Goal: Task Accomplishment & Management: Use online tool/utility

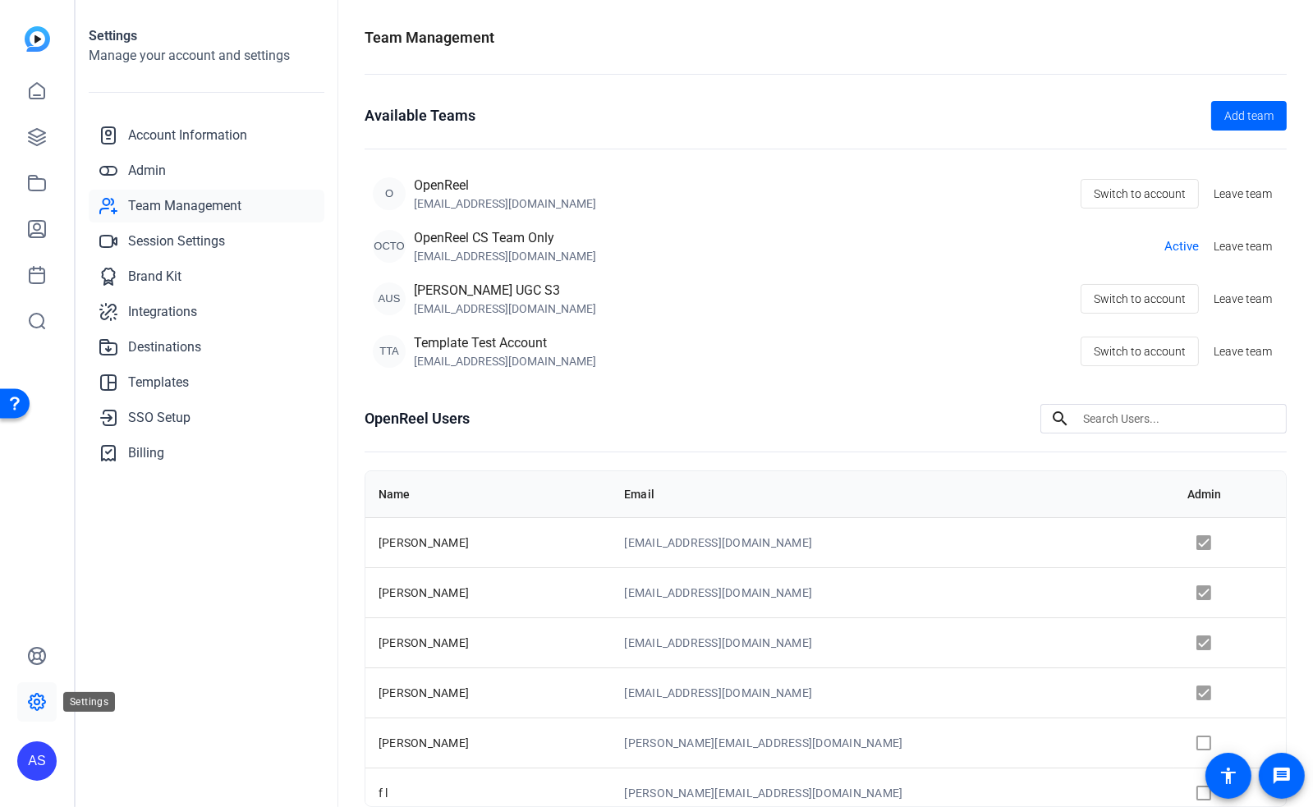
click at [36, 696] on icon at bounding box center [37, 702] width 20 height 20
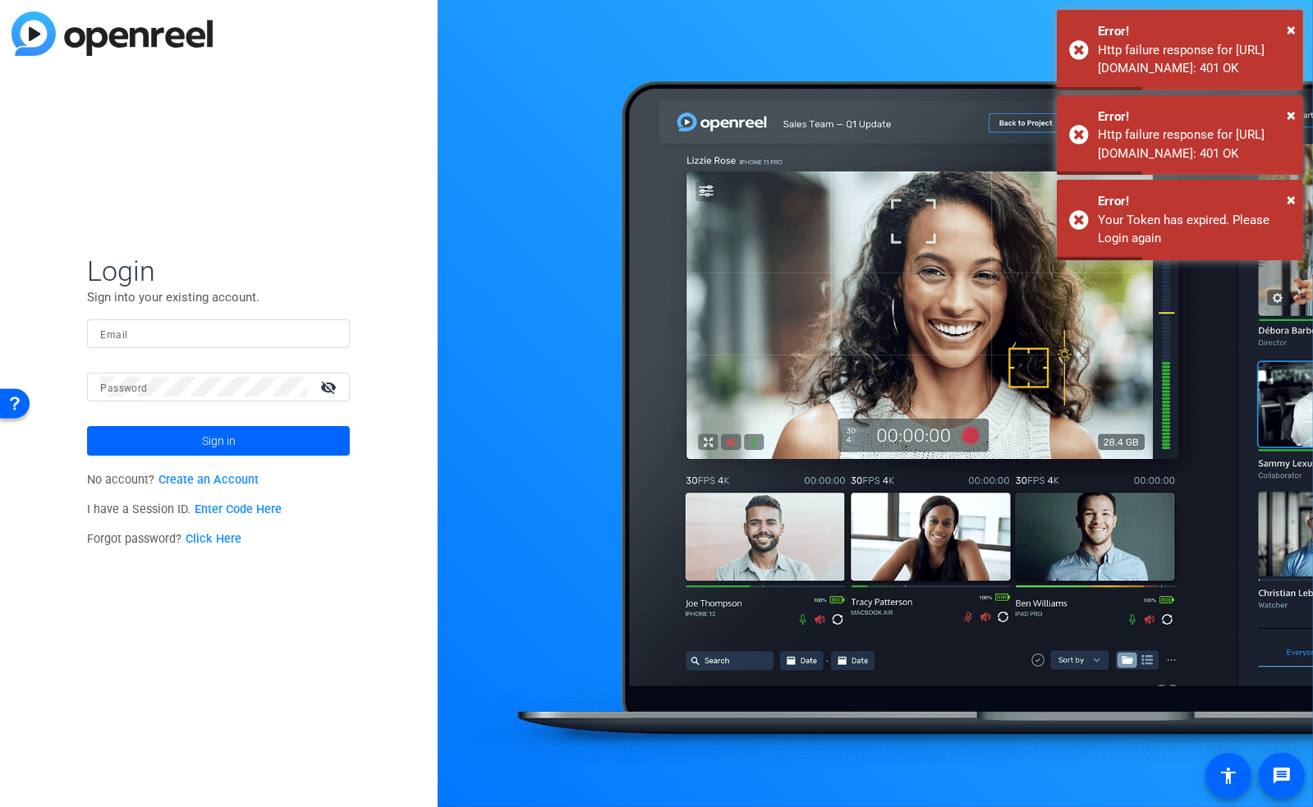
click at [200, 333] on input "Email" at bounding box center [218, 334] width 237 height 20
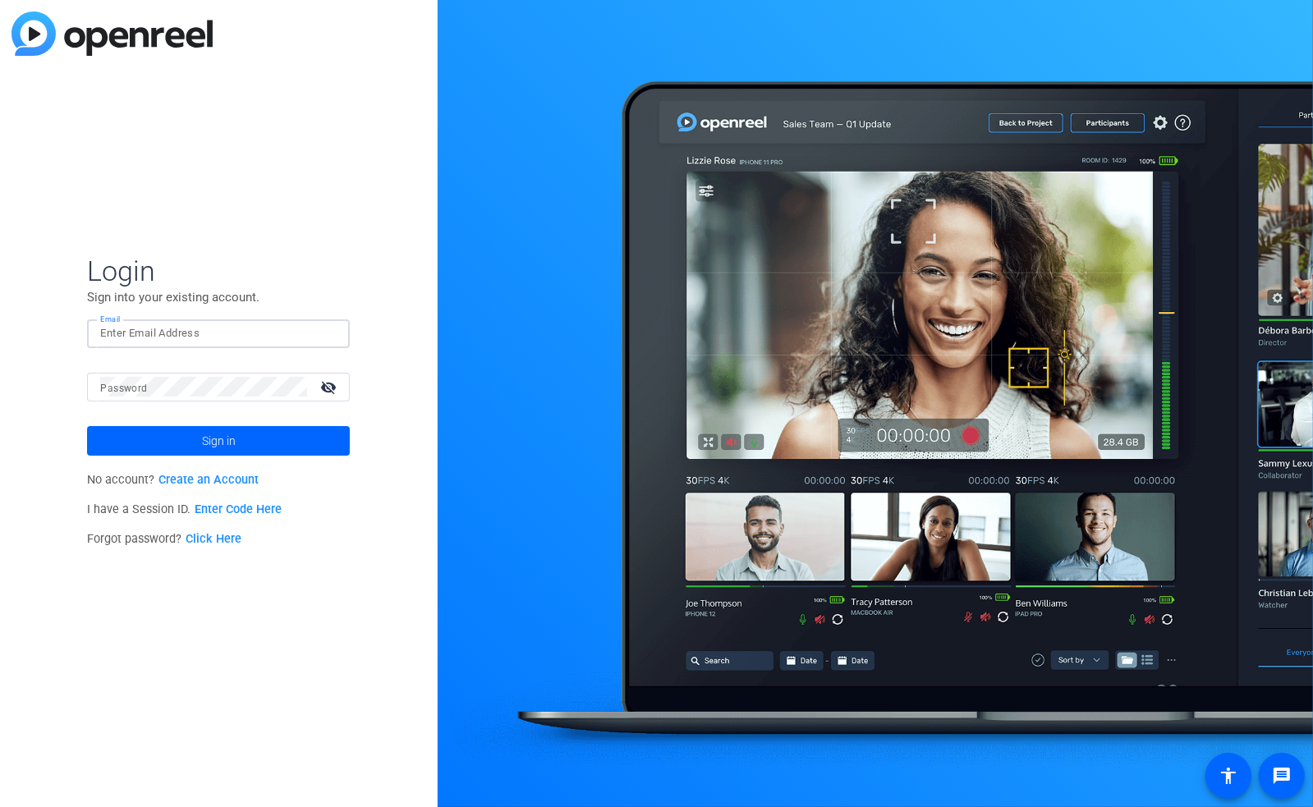
click at [221, 338] on input "Email" at bounding box center [218, 334] width 237 height 20
type input "[EMAIL_ADDRESS][DOMAIN_NAME]"
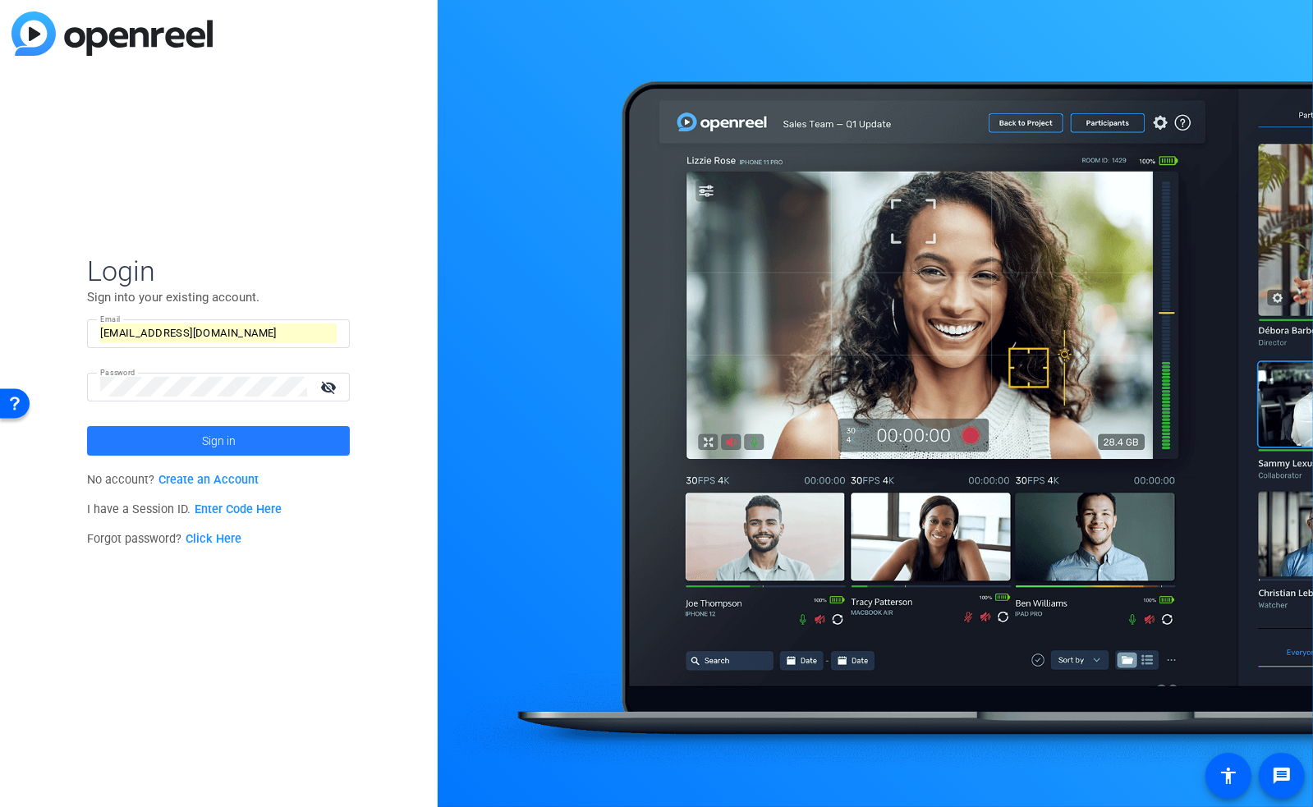
click at [214, 443] on span "Sign in" at bounding box center [219, 441] width 34 height 41
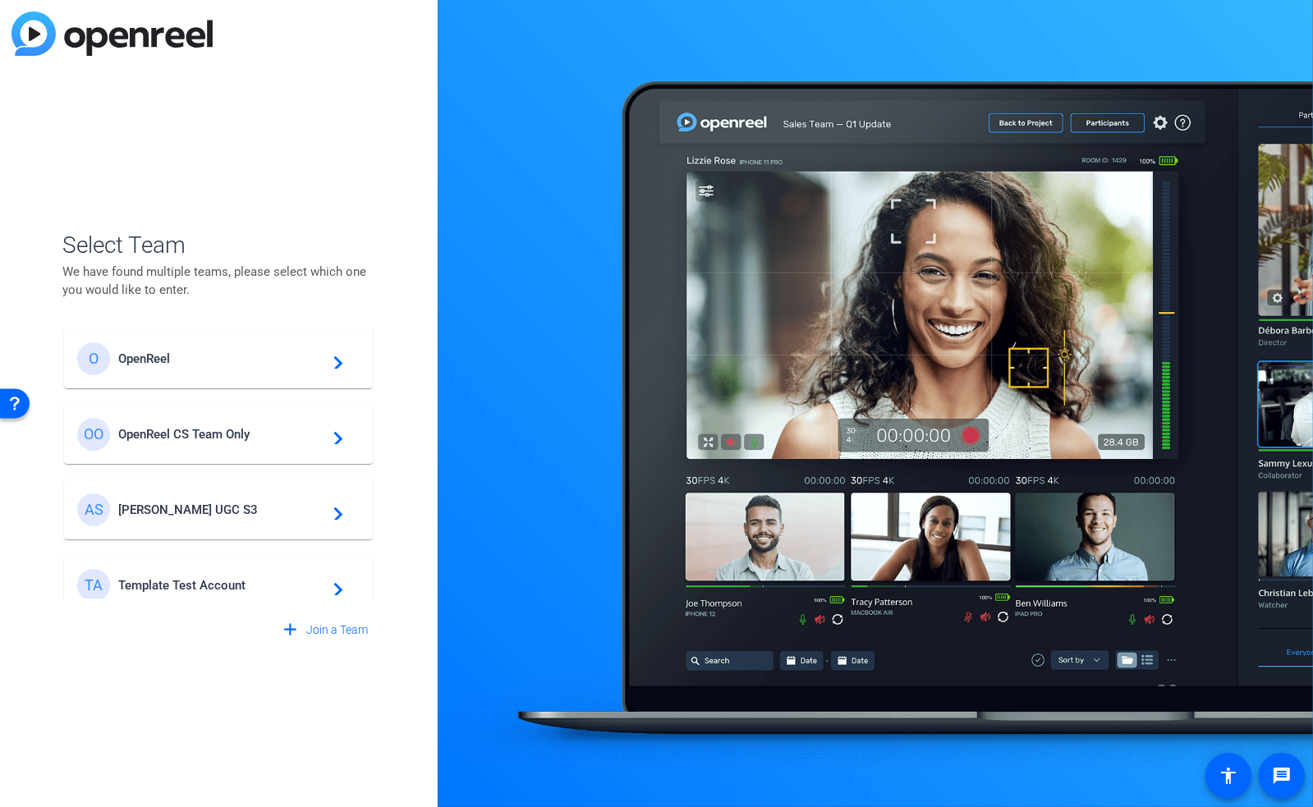
click at [185, 365] on span "OpenReel" at bounding box center [220, 359] width 205 height 15
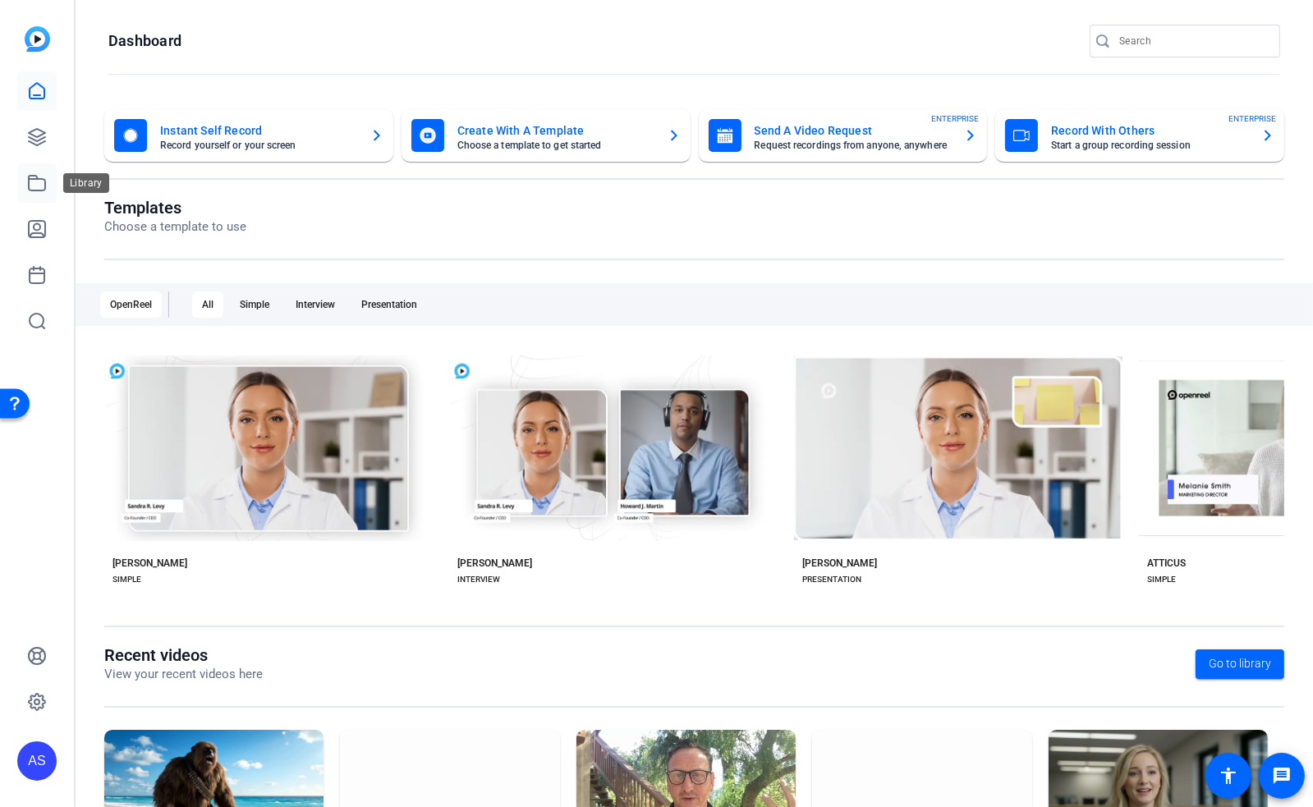
click at [43, 183] on icon at bounding box center [37, 183] width 20 height 20
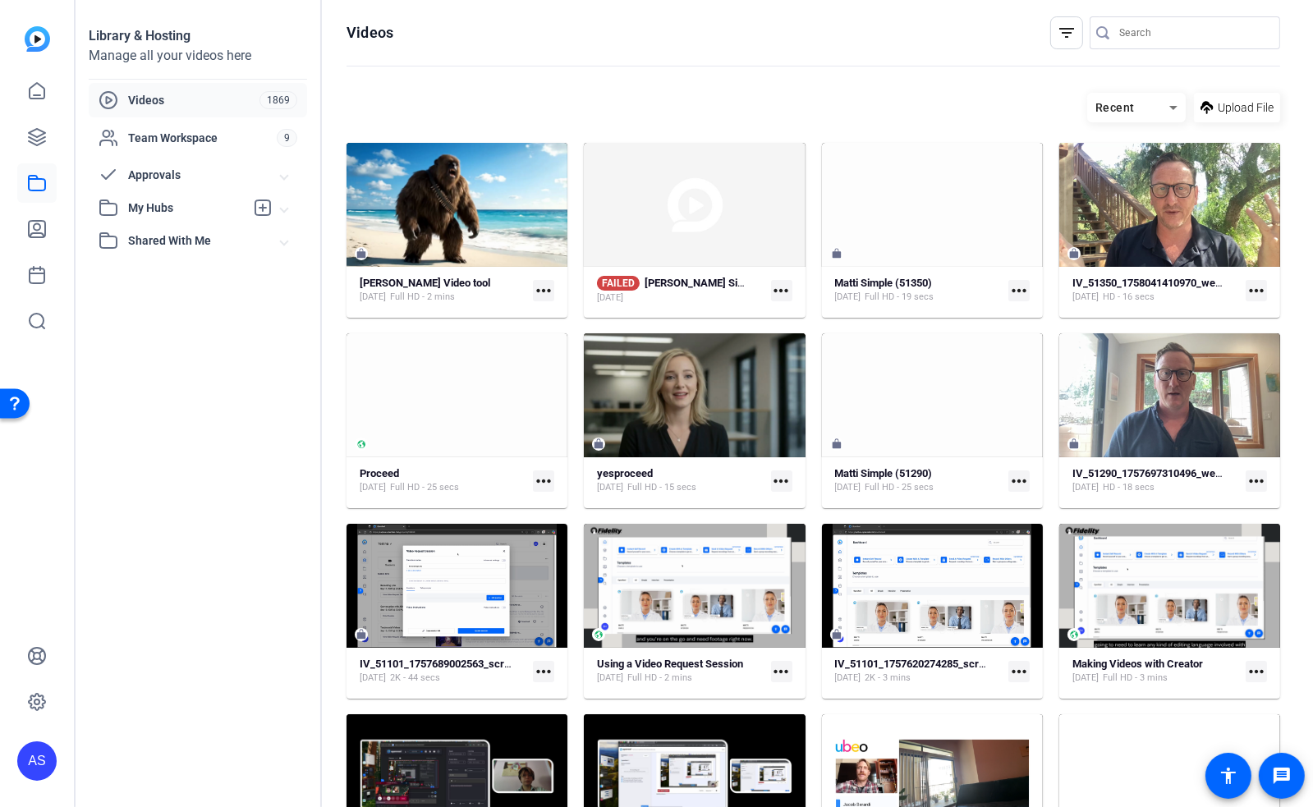
click at [287, 240] on span at bounding box center [284, 240] width 7 height 17
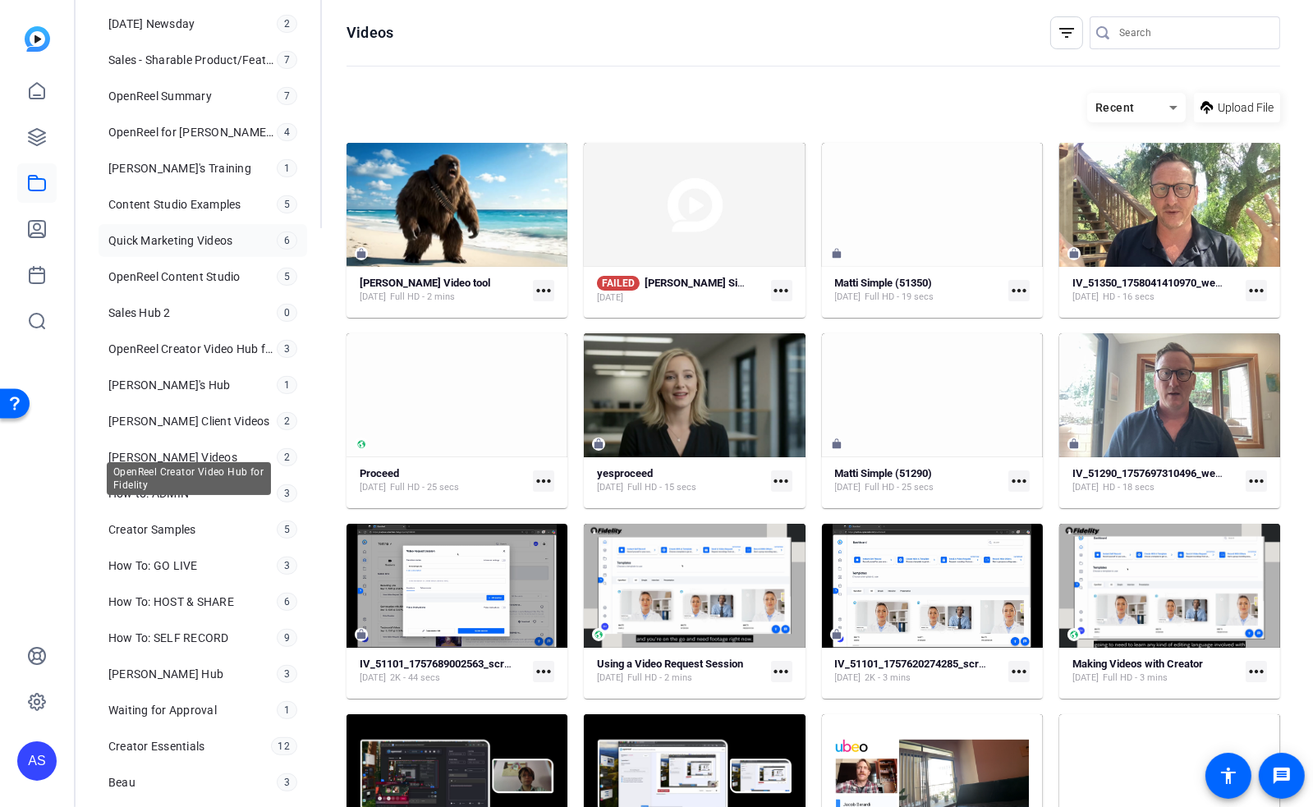
scroll to position [583, 0]
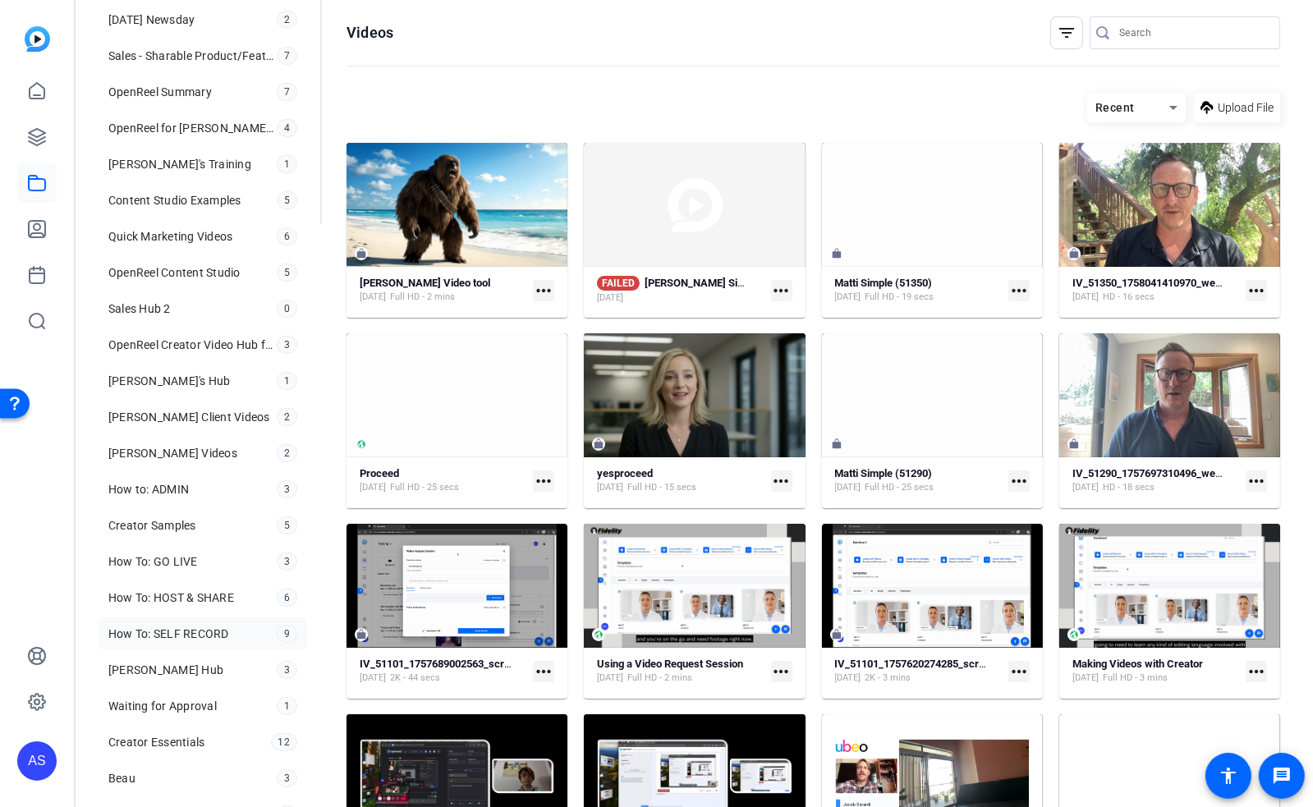
click at [166, 630] on span "How To: SELF RECORD" at bounding box center [168, 634] width 121 height 16
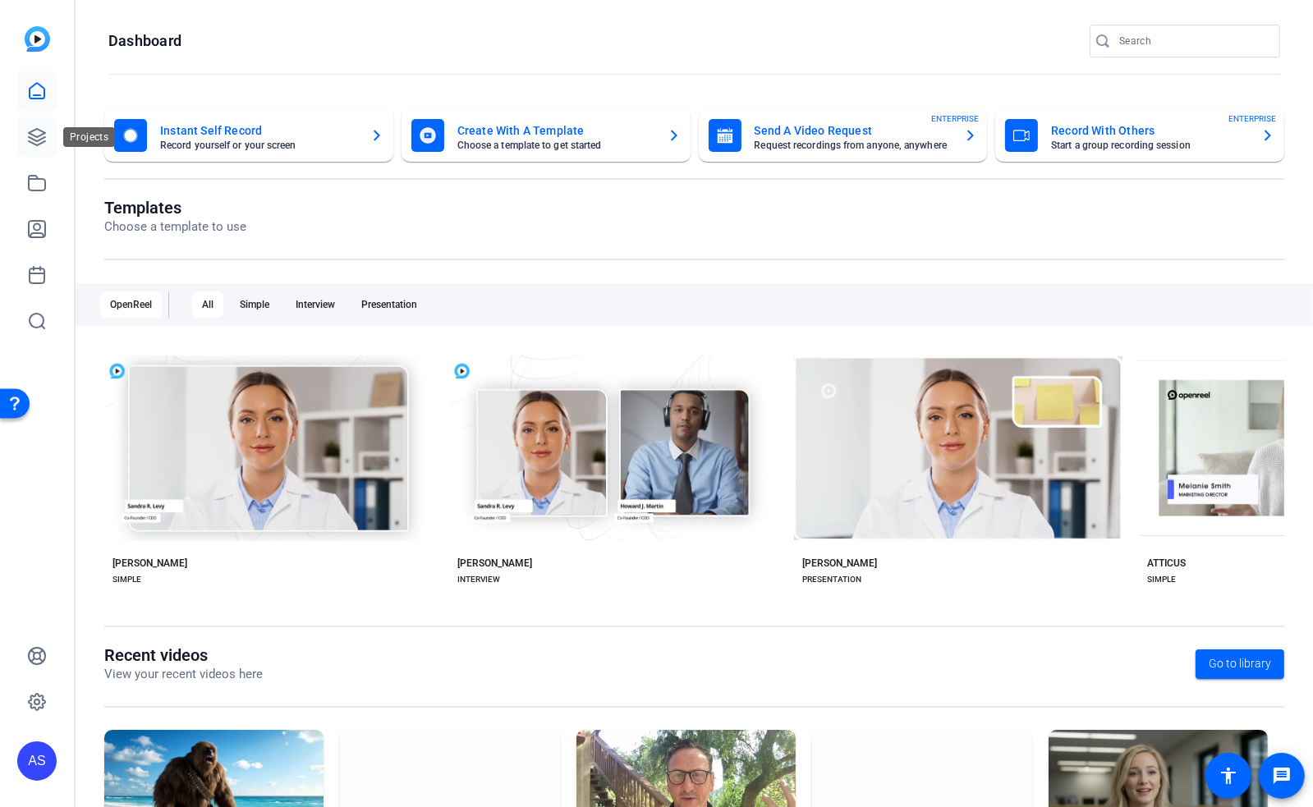
click at [35, 132] on icon at bounding box center [37, 137] width 20 height 20
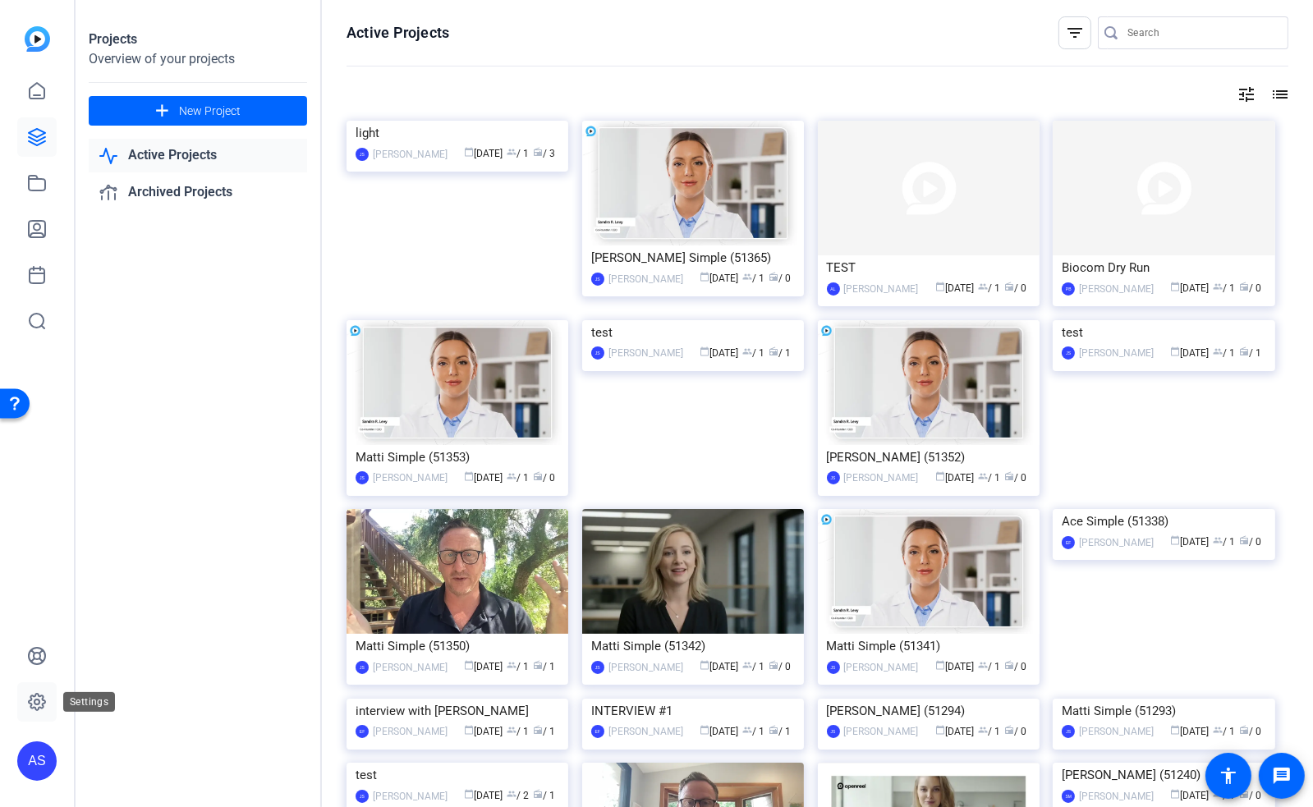
click at [36, 704] on icon at bounding box center [36, 702] width 5 height 5
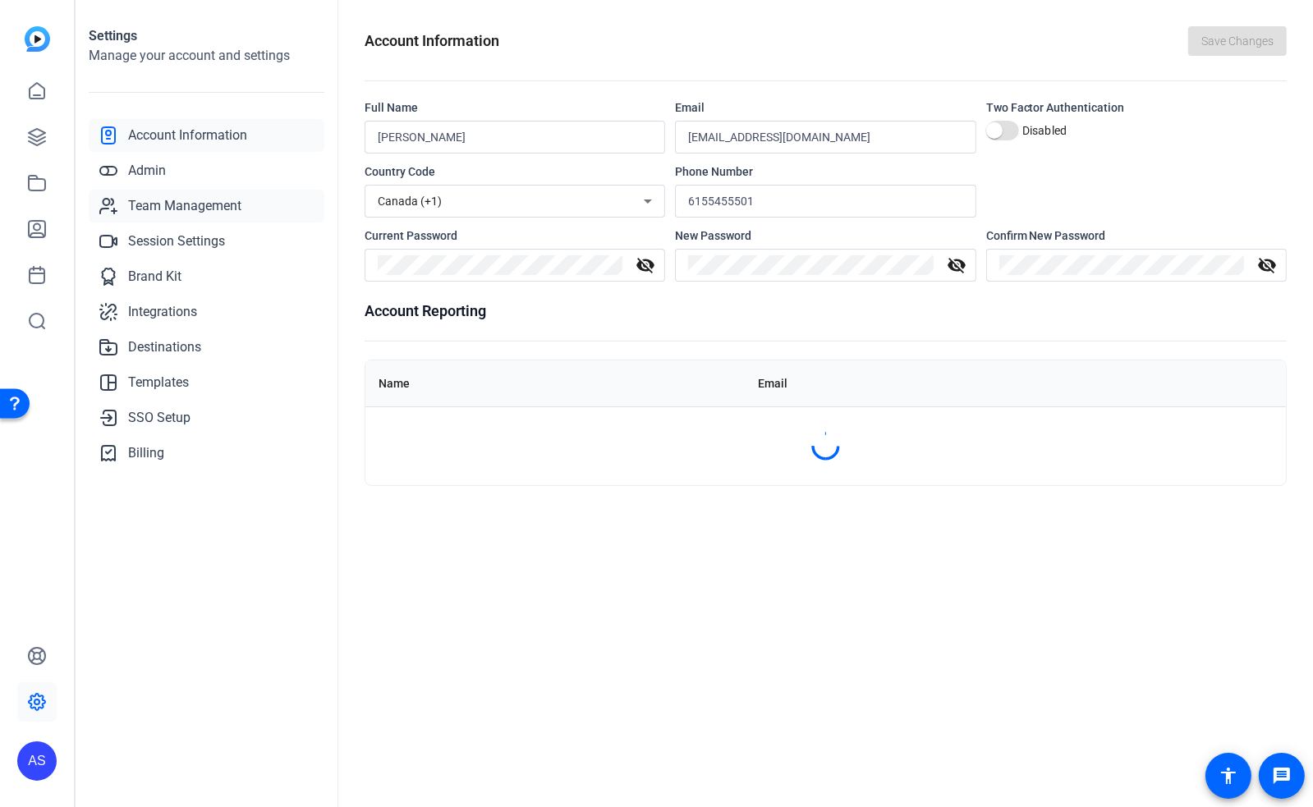
click at [194, 213] on span "Team Management" at bounding box center [184, 206] width 113 height 20
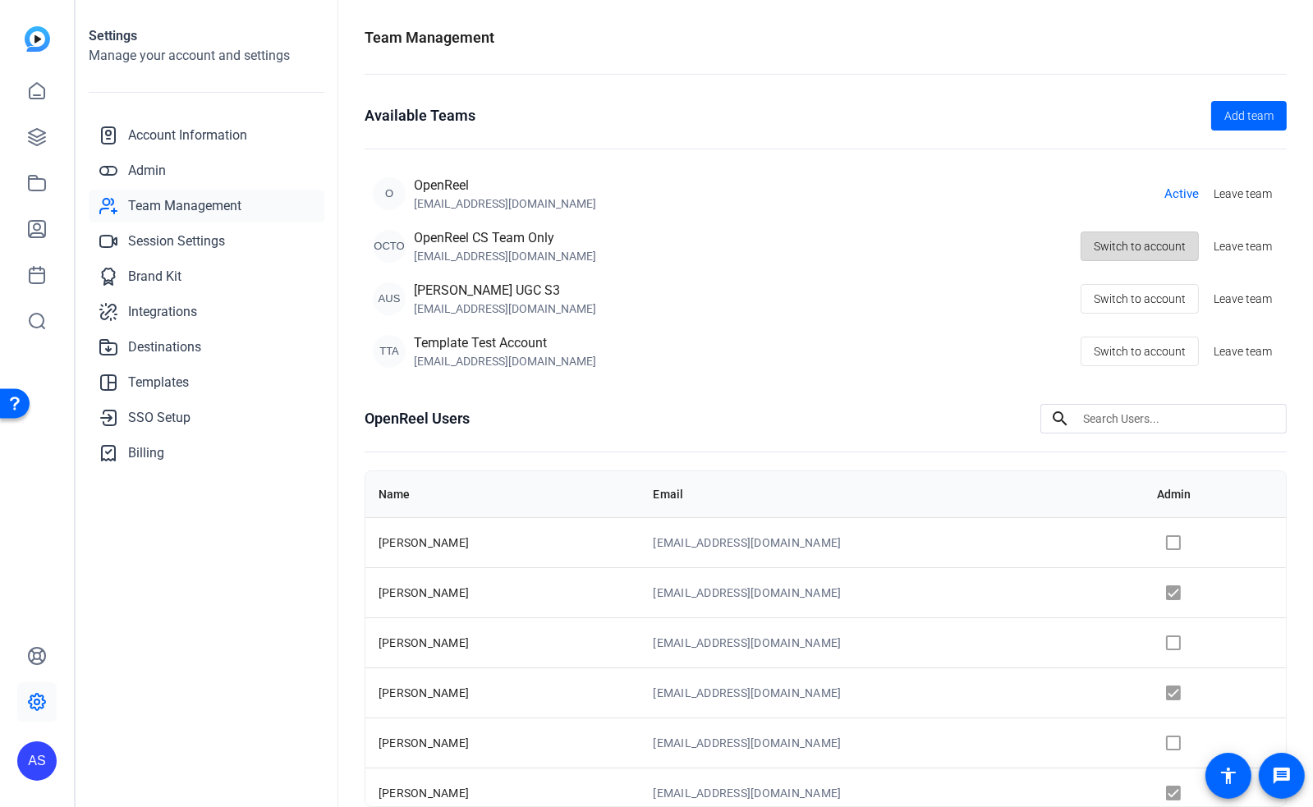
click at [1136, 249] on span "Switch to account" at bounding box center [1140, 246] width 92 height 31
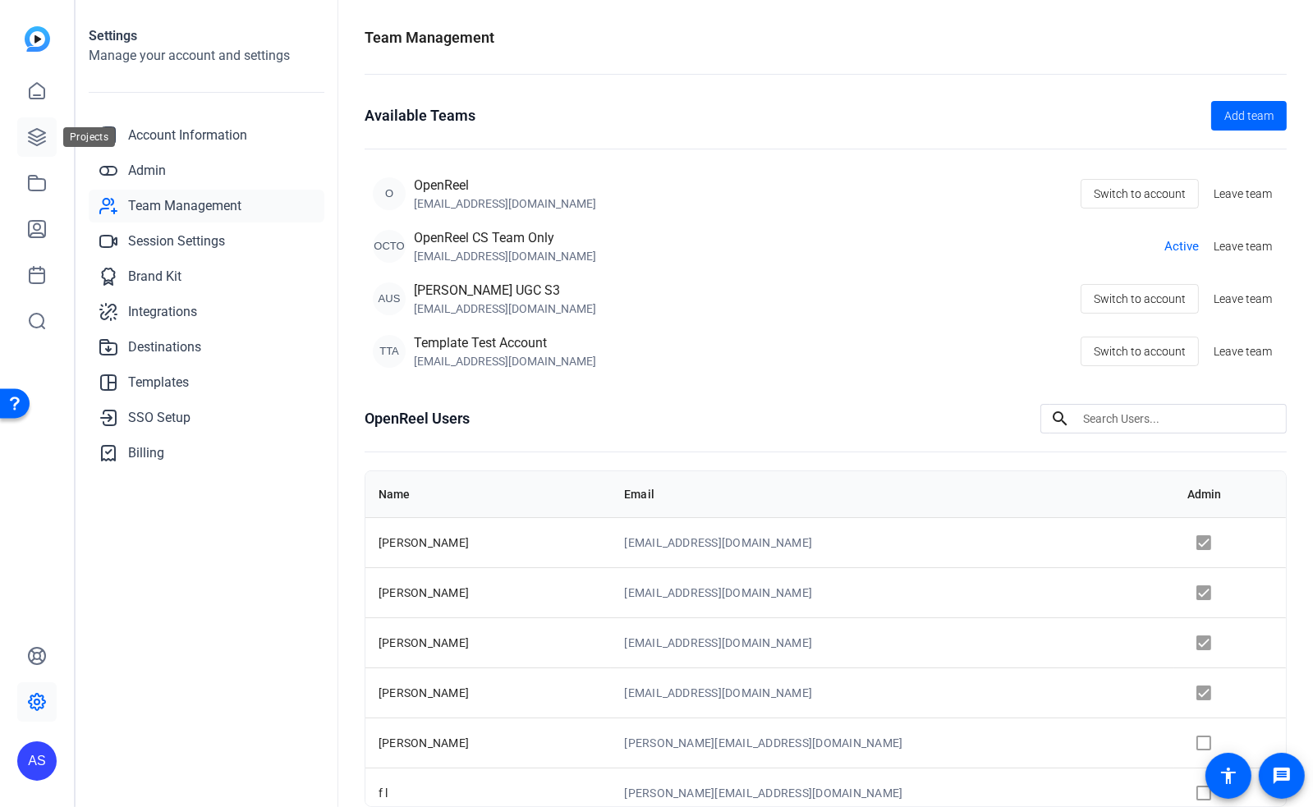
click at [33, 142] on icon at bounding box center [37, 137] width 16 height 16
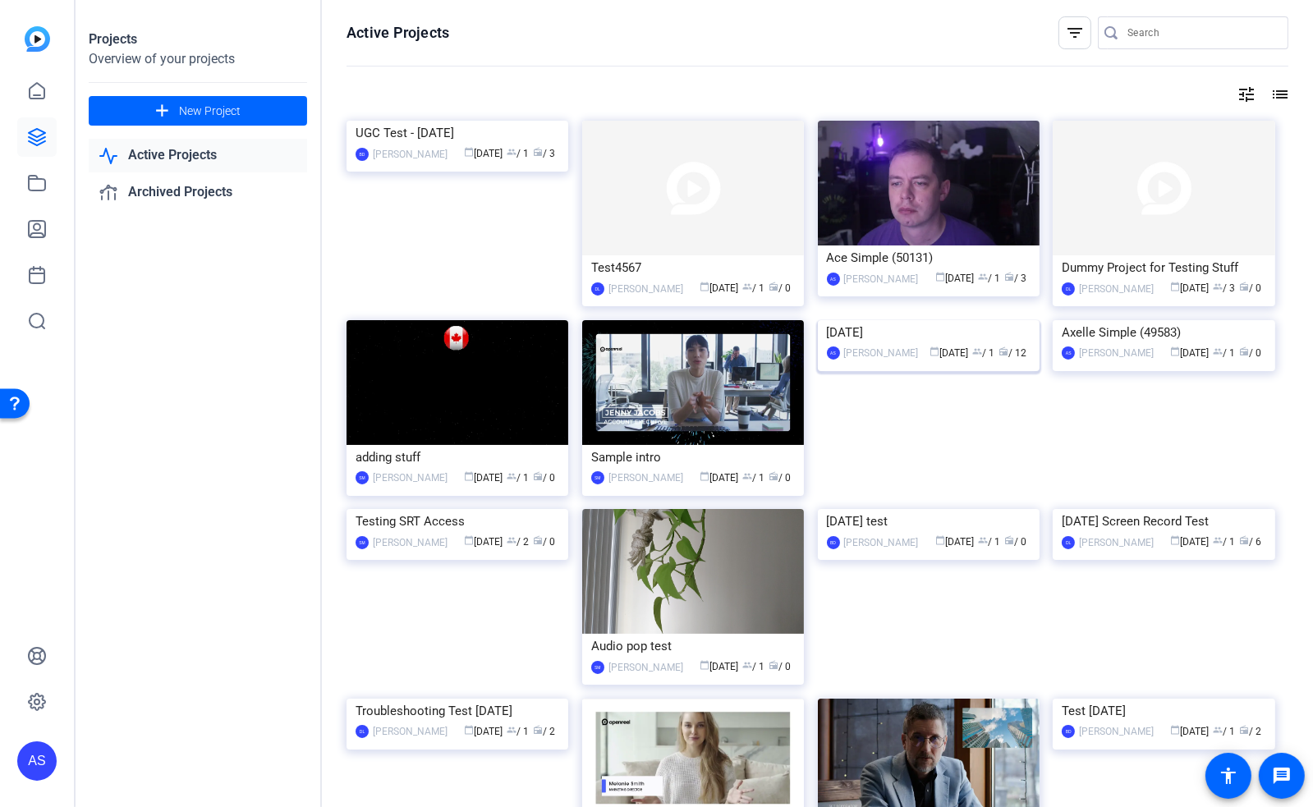
click at [894, 320] on img at bounding box center [929, 320] width 222 height 0
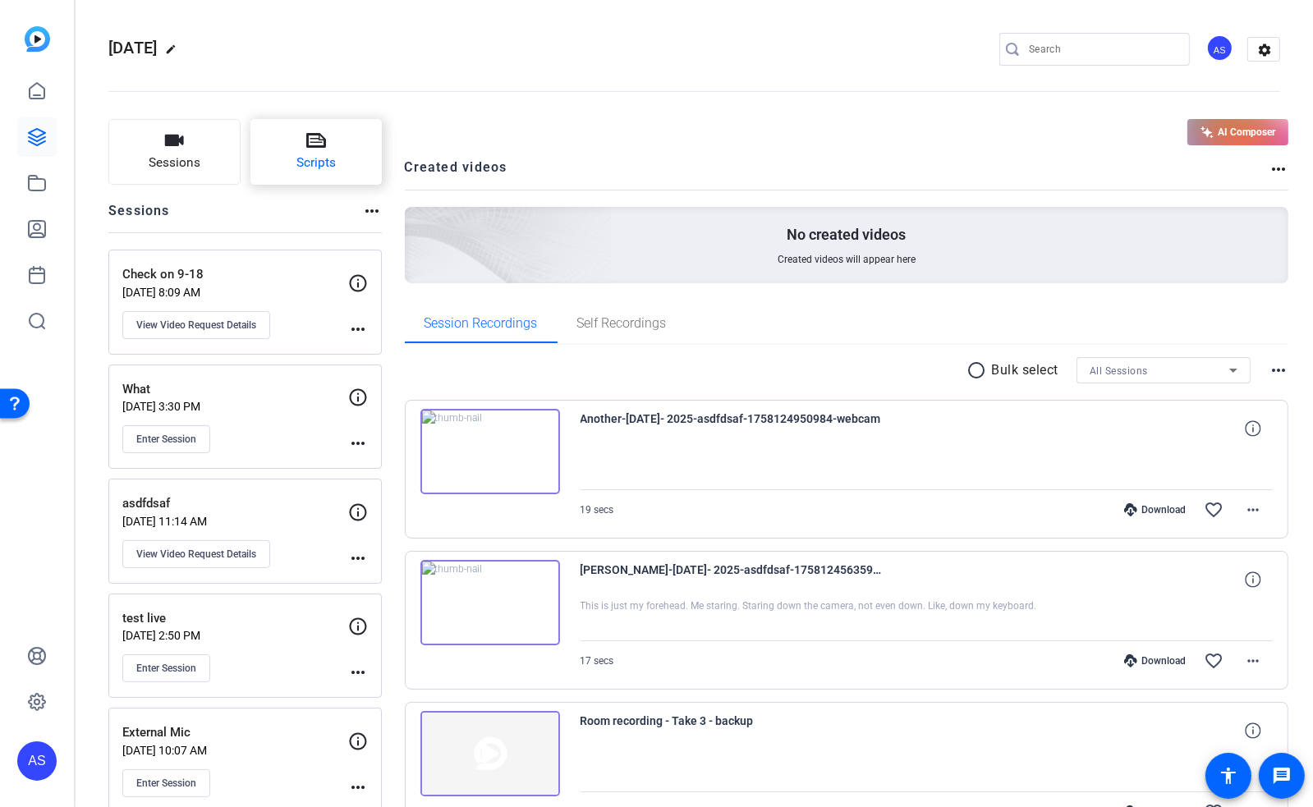
click at [313, 168] on span "Scripts" at bounding box center [315, 163] width 39 height 19
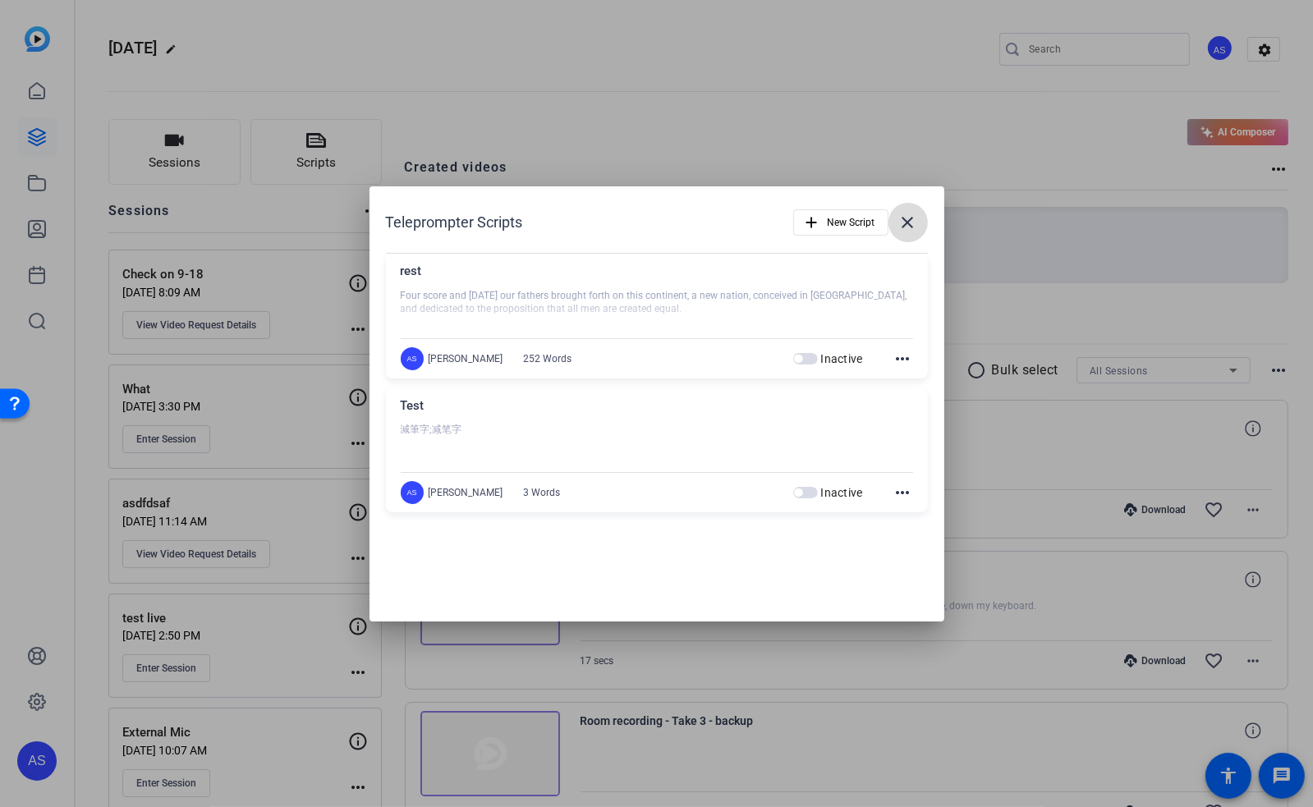
click at [914, 222] on mat-icon "close" at bounding box center [909, 223] width 20 height 20
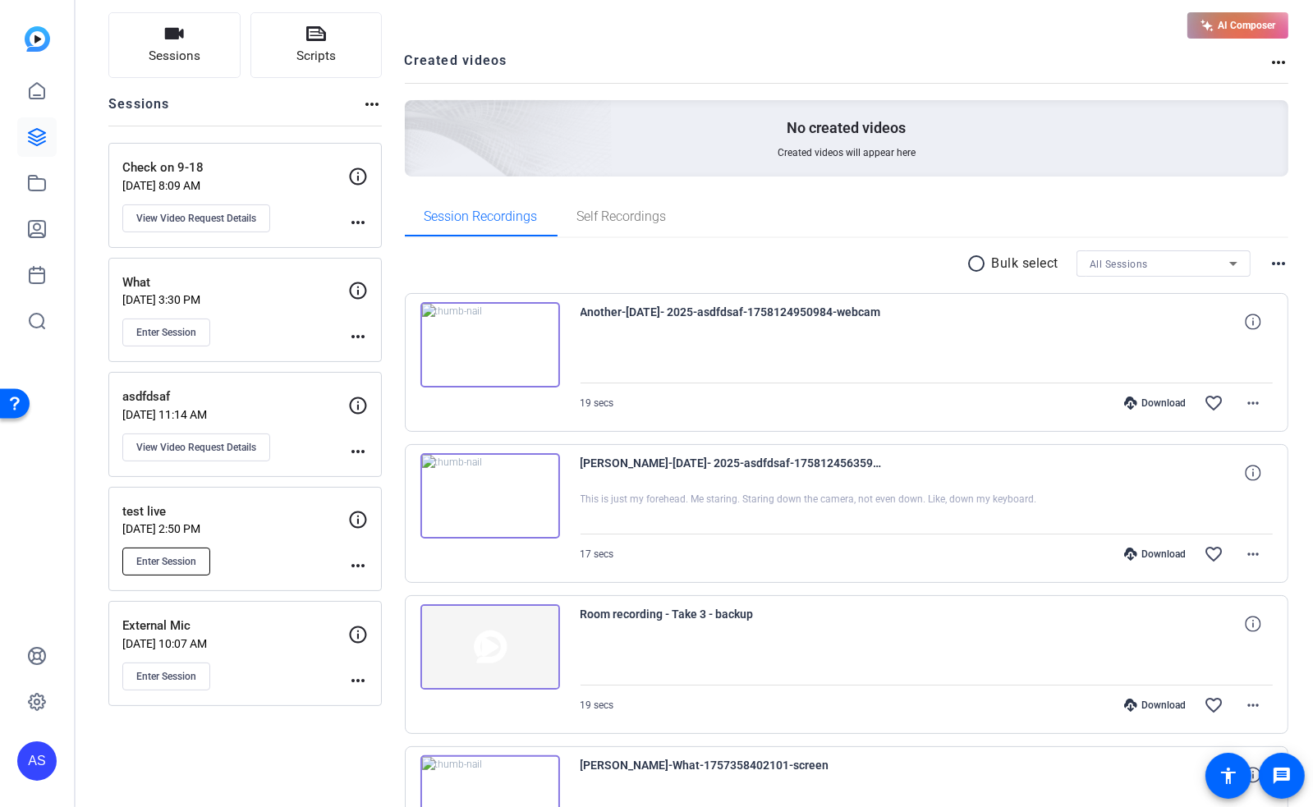
scroll to position [109, 0]
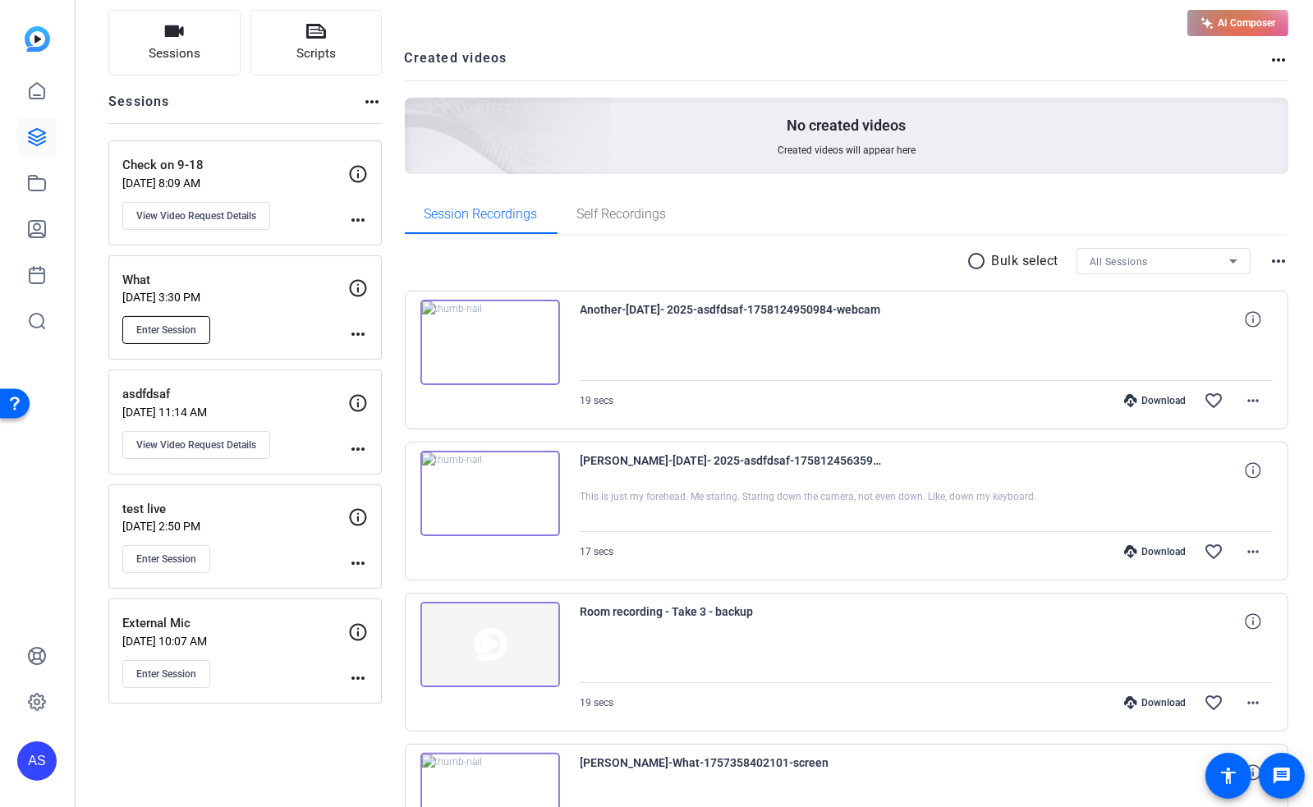
click at [154, 330] on span "Enter Session" at bounding box center [166, 330] width 60 height 13
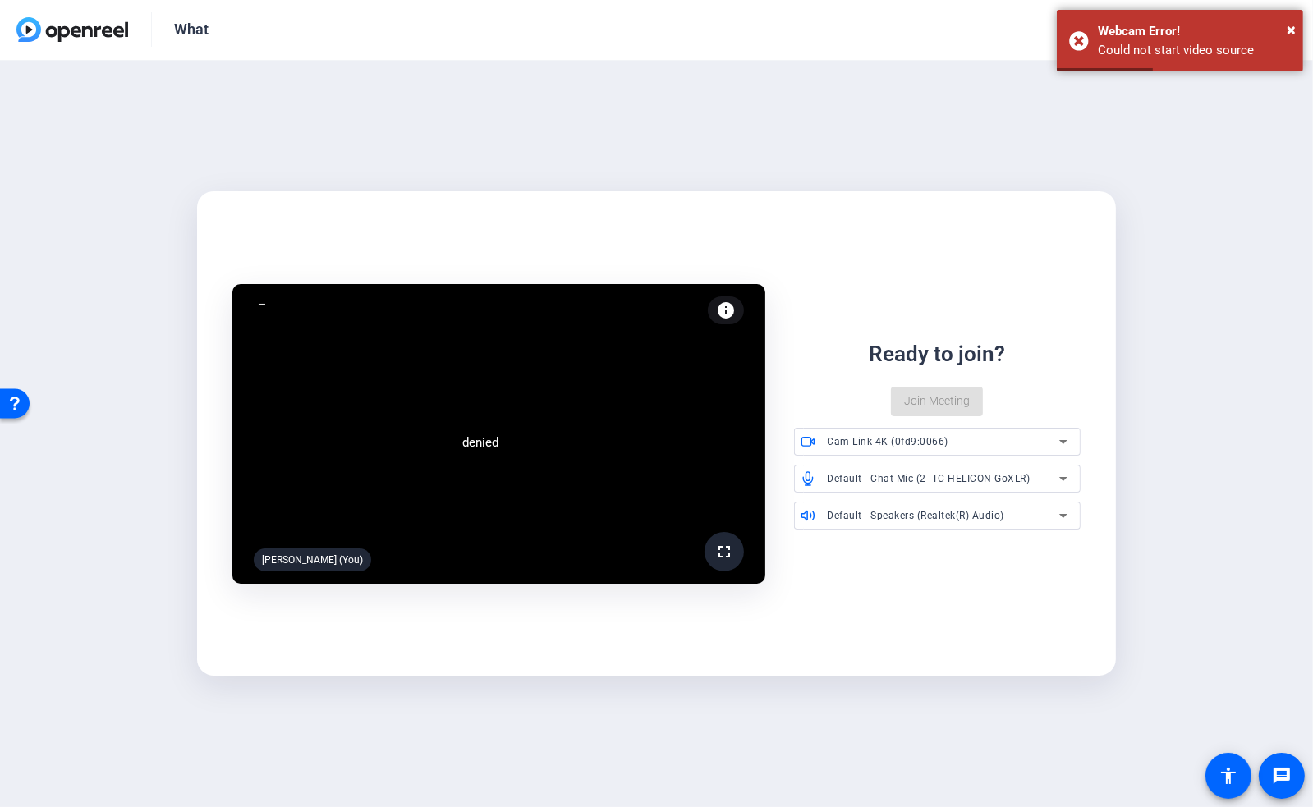
click at [1005, 443] on div "Cam Link 4K (0fd9:0066)" at bounding box center [944, 441] width 232 height 21
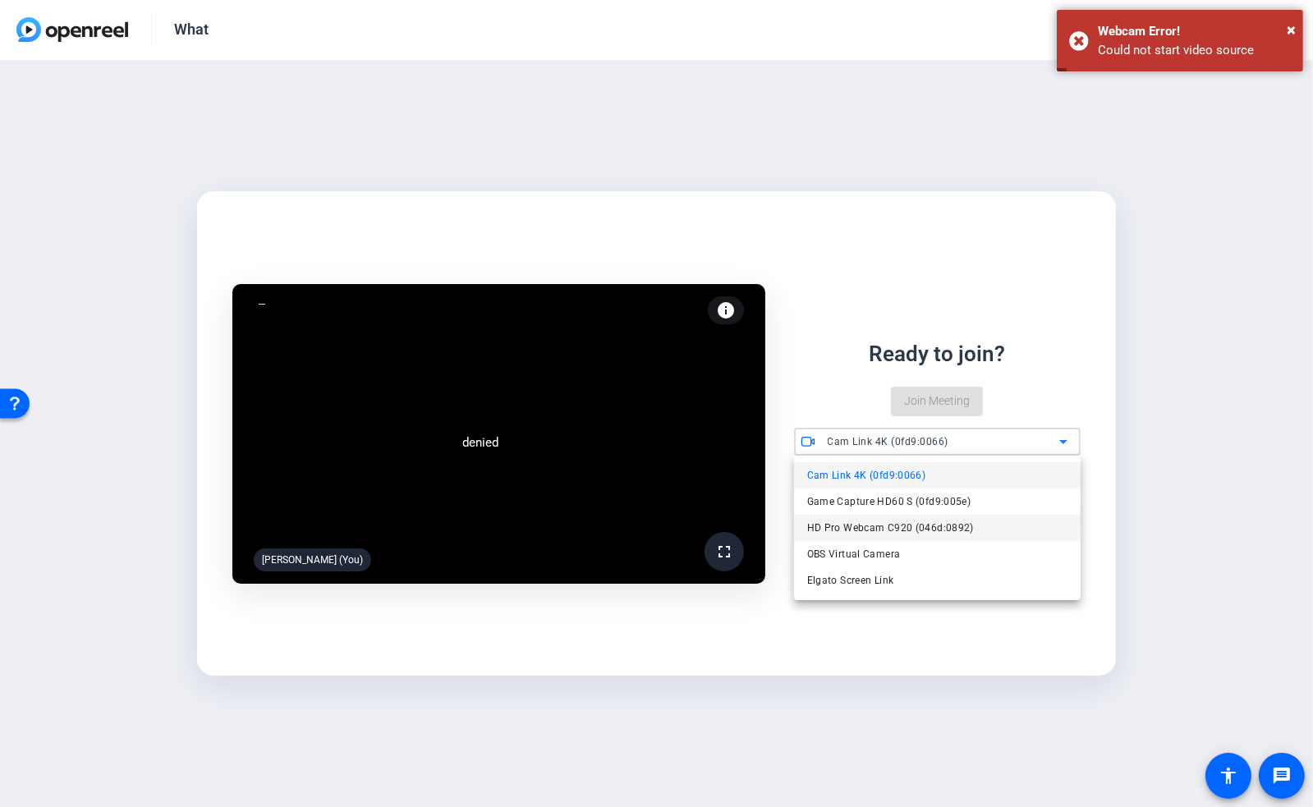
click at [876, 532] on span "HD Pro Webcam C920 (046d:0892)" at bounding box center [890, 528] width 167 height 20
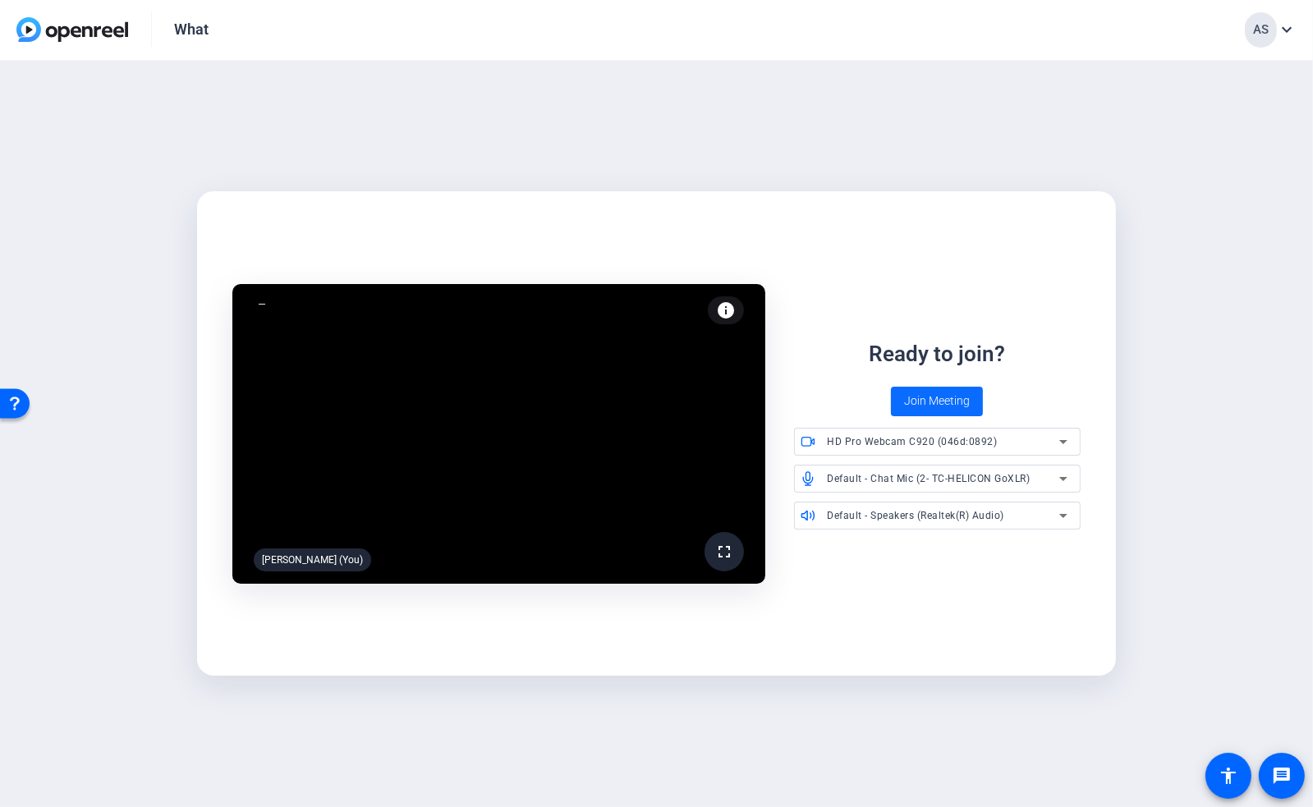
click at [931, 399] on span "Join Meeting" at bounding box center [937, 401] width 66 height 17
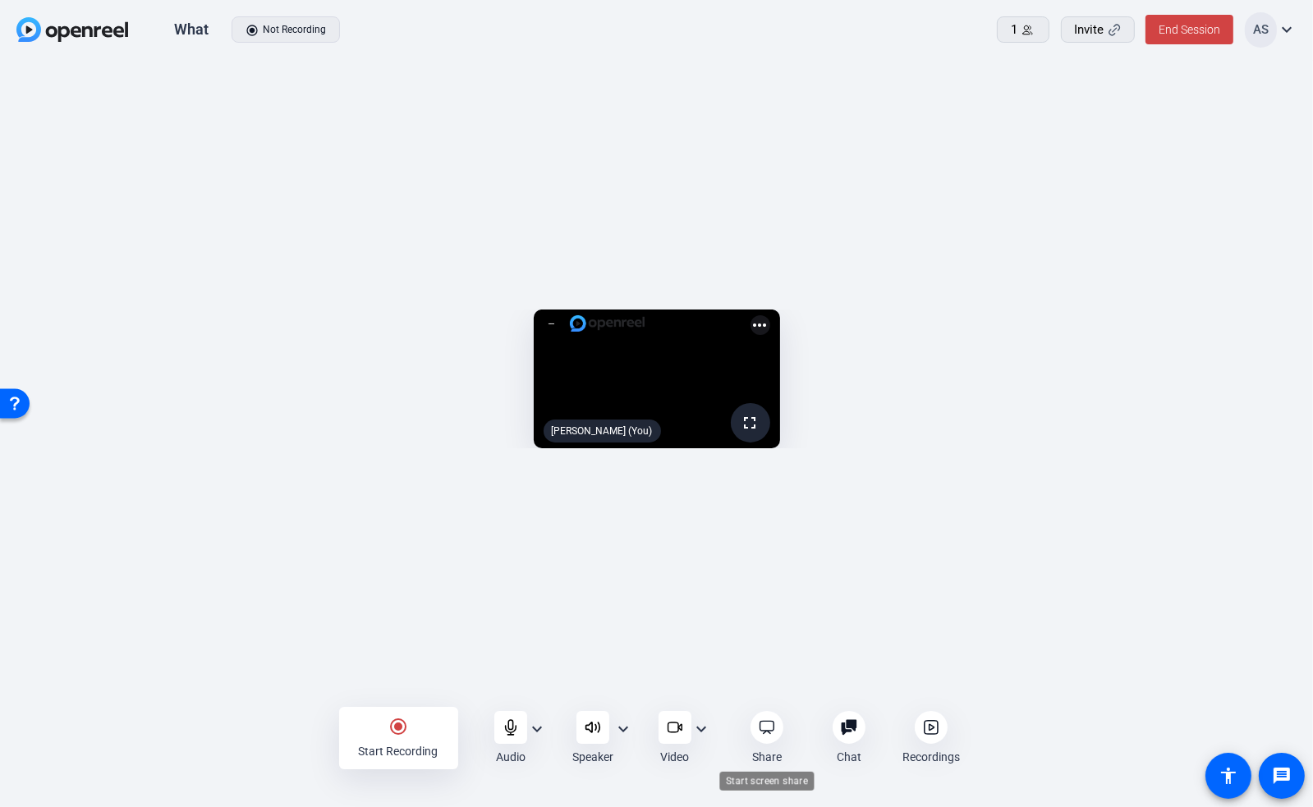
click at [765, 730] on icon at bounding box center [767, 727] width 16 height 16
click at [1241, 310] on openreel-capture-lite-video-stream "558.3 GB fullscreen [PERSON_NAME] (You) more_horiz" at bounding box center [657, 379] width 1264 height 139
